Goal: Information Seeking & Learning: Learn about a topic

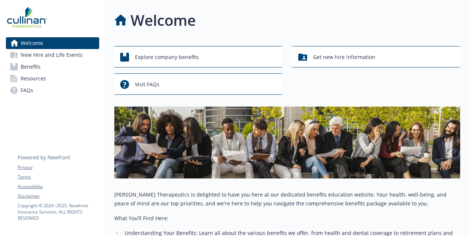
click at [41, 69] on link "Benefits" at bounding box center [52, 67] width 93 height 12
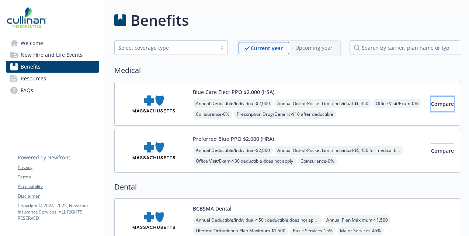
click at [447, 105] on button "Compare" at bounding box center [442, 104] width 23 height 15
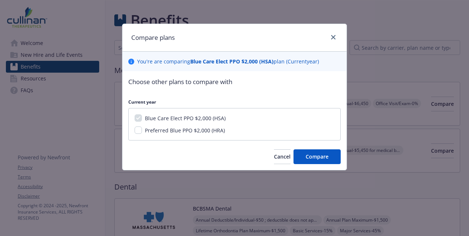
click at [195, 132] on span "Preferred Blue PPO $2,000 (HRA)" at bounding box center [185, 130] width 80 height 7
click at [142, 132] on input "Preferred Blue PPO $2,000 (HRA)" at bounding box center [138, 130] width 7 height 7
checkbox input "true"
click at [321, 156] on span "Compare" at bounding box center [317, 156] width 23 height 7
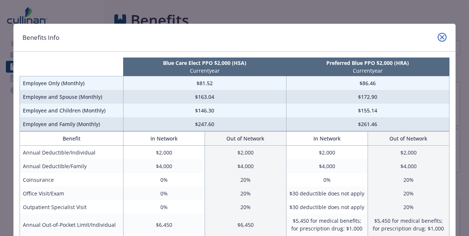
click at [440, 37] on icon "close" at bounding box center [442, 37] width 4 height 4
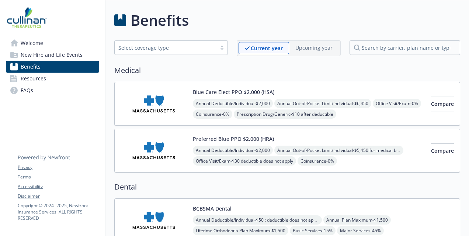
click at [38, 46] on span "Welcome" at bounding box center [32, 43] width 22 height 12
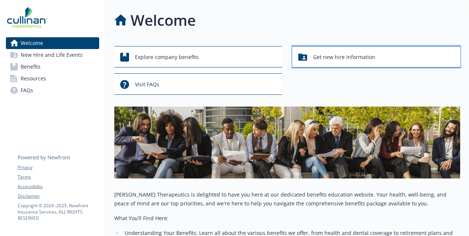
click at [345, 58] on span "Get new hire information" at bounding box center [344, 57] width 62 height 14
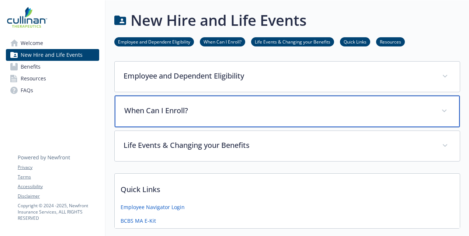
click at [187, 113] on p "When Can I Enroll?" at bounding box center [278, 110] width 308 height 11
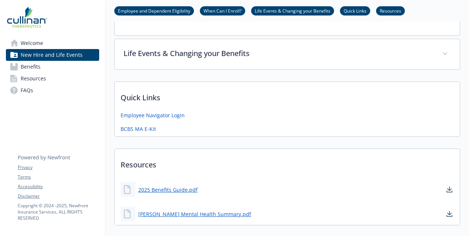
scroll to position [184, 0]
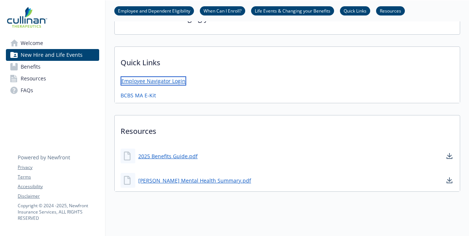
click at [165, 80] on link "Employee Navigator Login" at bounding box center [154, 80] width 66 height 9
